Goal: Find specific page/section: Find specific page/section

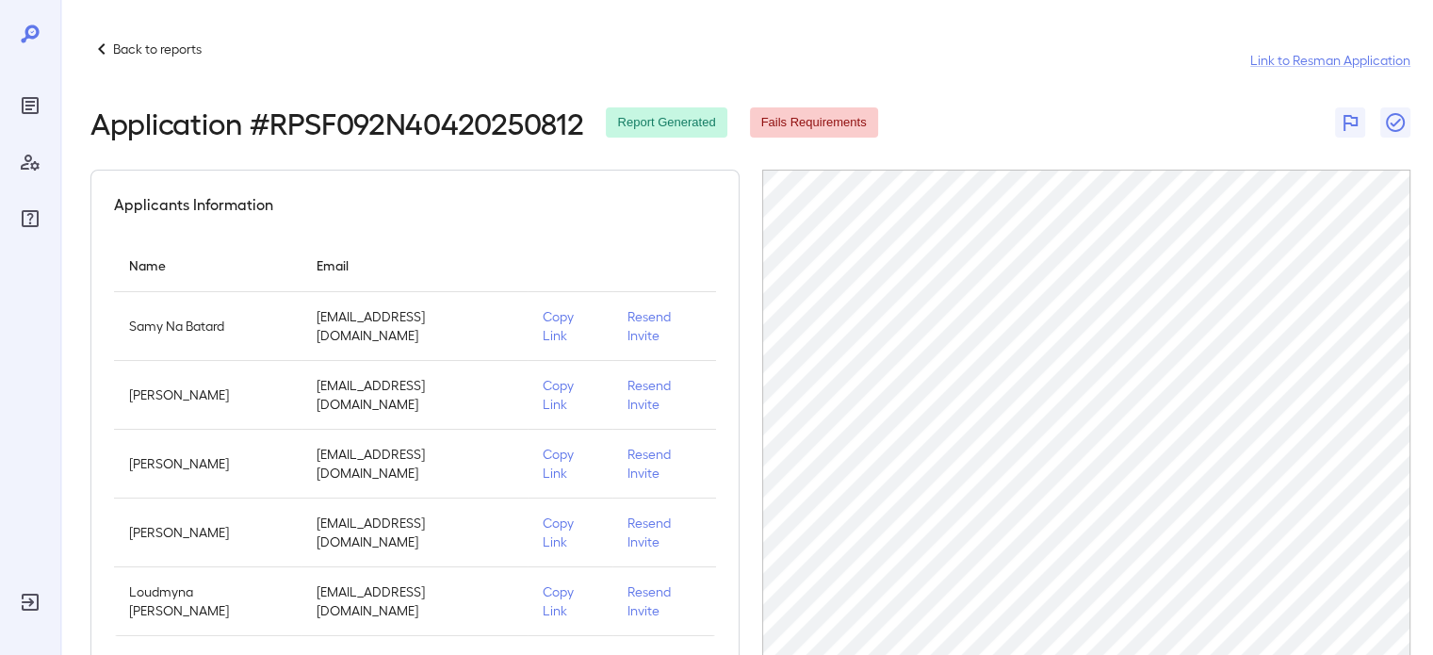
click at [97, 40] on icon at bounding box center [101, 49] width 23 height 23
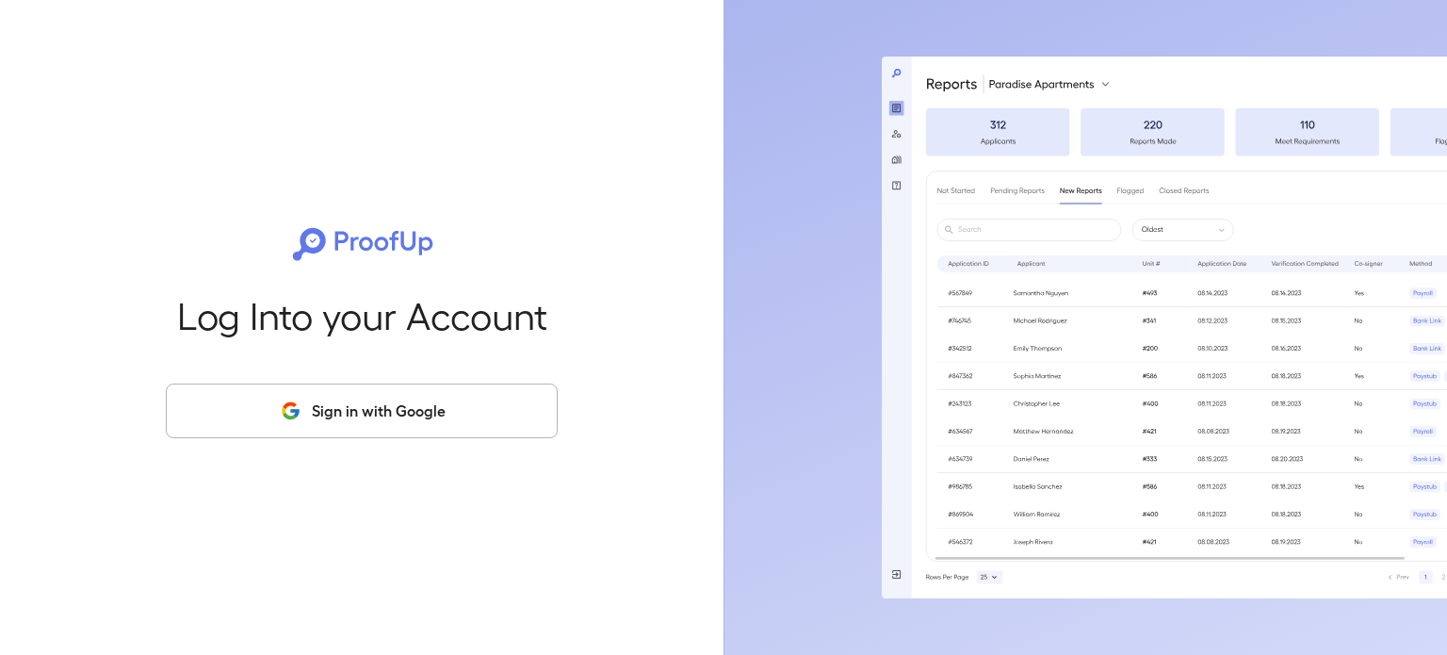
click at [174, 281] on div "Log Into your Account Sign in with Google" at bounding box center [361, 327] width 663 height 655
click at [428, 416] on button "Sign in with Google" at bounding box center [362, 410] width 392 height 55
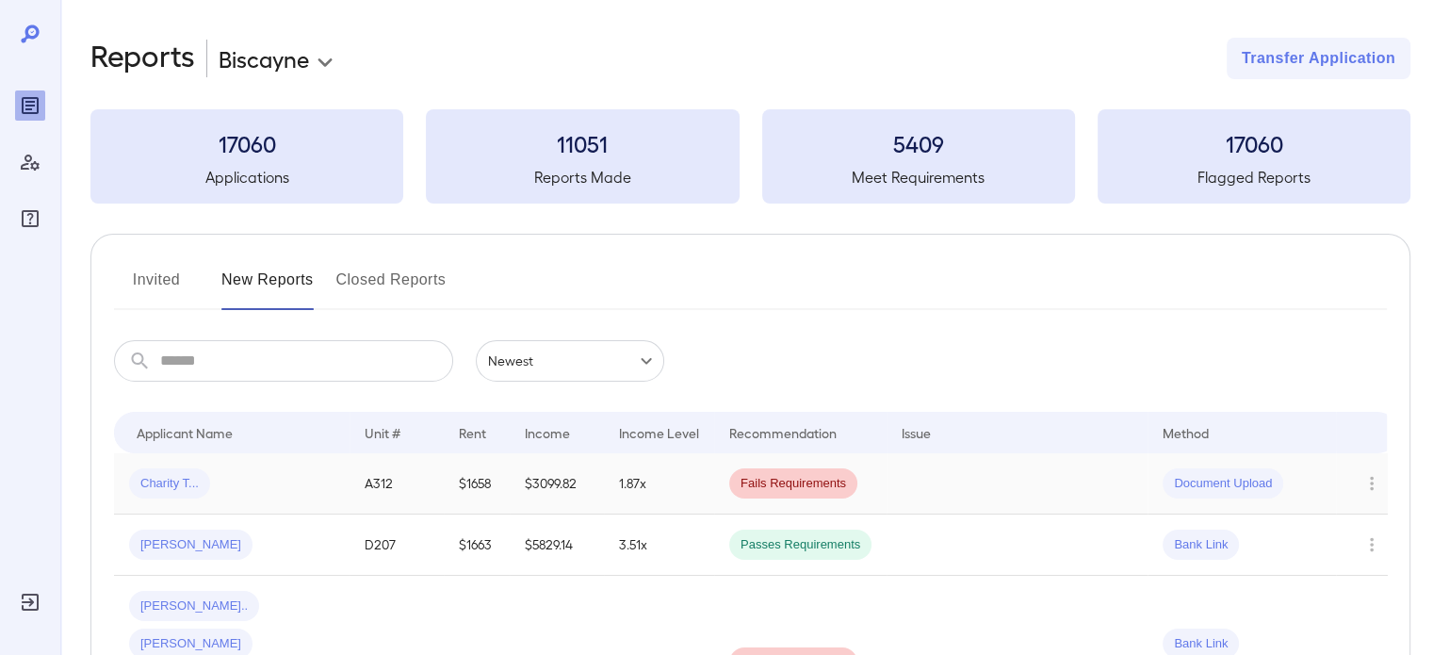
click at [278, 481] on div "Charity T..." at bounding box center [231, 483] width 205 height 30
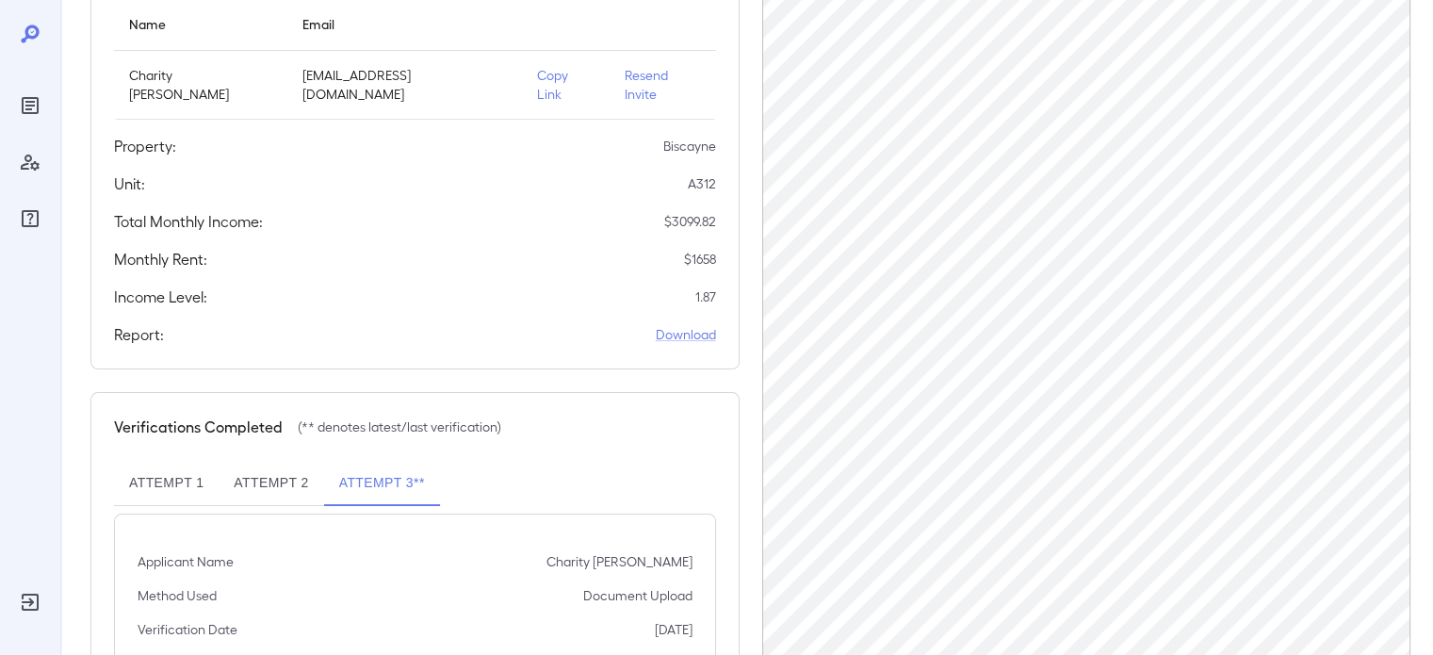
scroll to position [253, 0]
